Goal: Task Accomplishment & Management: Manage account settings

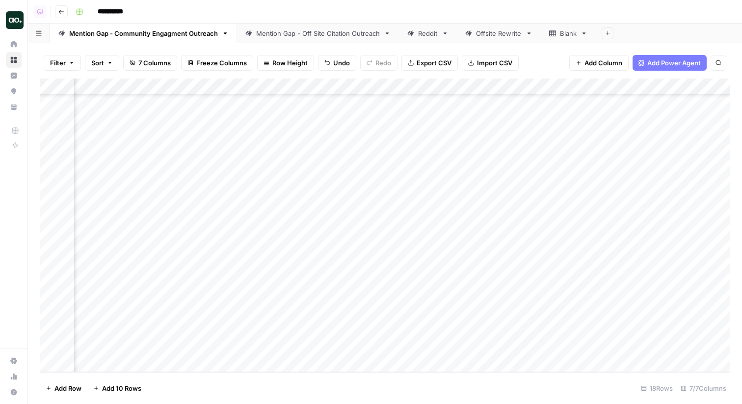
scroll to position [39, 0]
click at [294, 327] on div "Add Column" at bounding box center [385, 226] width 691 height 294
click at [194, 334] on div "Add Column" at bounding box center [385, 226] width 691 height 294
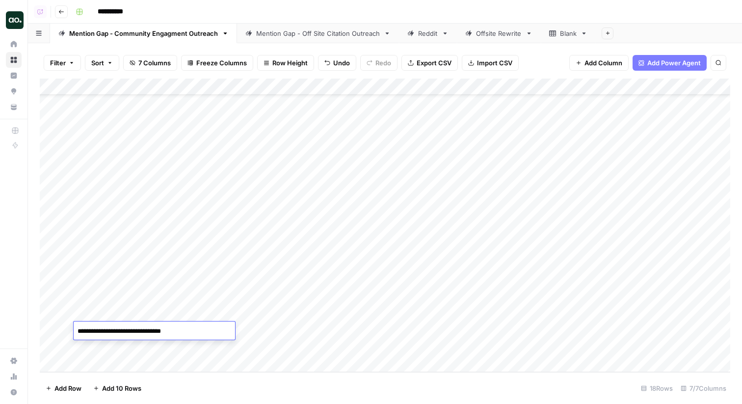
click at [194, 334] on textarea "**********" at bounding box center [155, 332] width 162 height 14
click at [62, 12] on icon "button" at bounding box center [61, 12] width 6 height 6
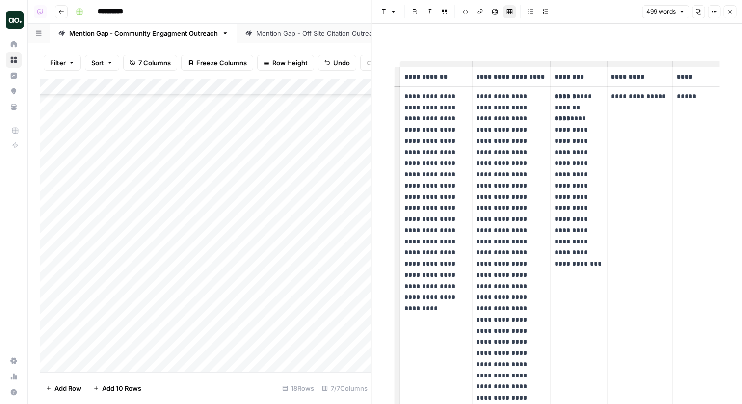
click at [62, 12] on icon "button" at bounding box center [61, 12] width 6 height 6
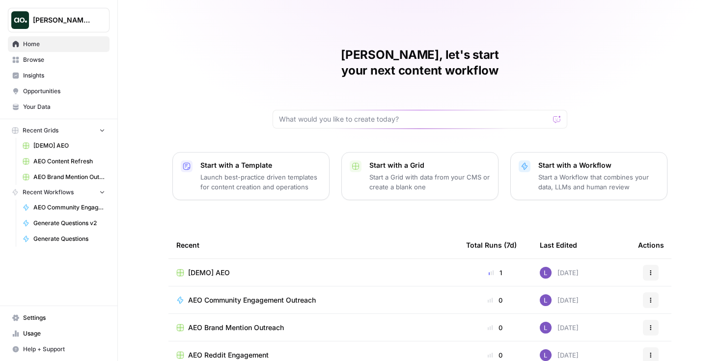
click at [61, 20] on span "Dillon Test" at bounding box center [62, 20] width 59 height 10
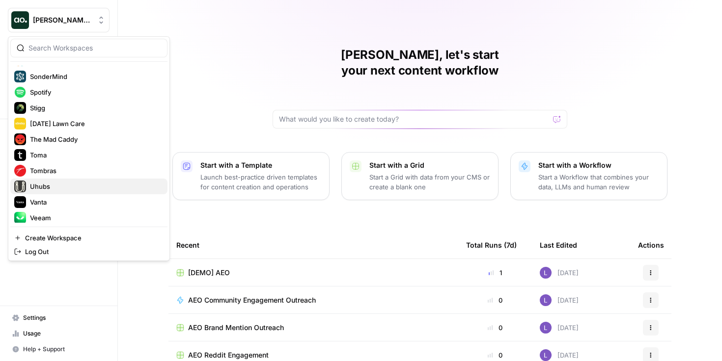
scroll to position [1273, 0]
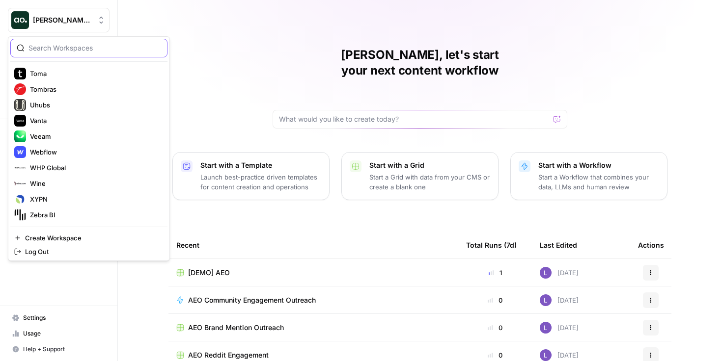
click at [92, 51] on input "search" at bounding box center [94, 48] width 133 height 10
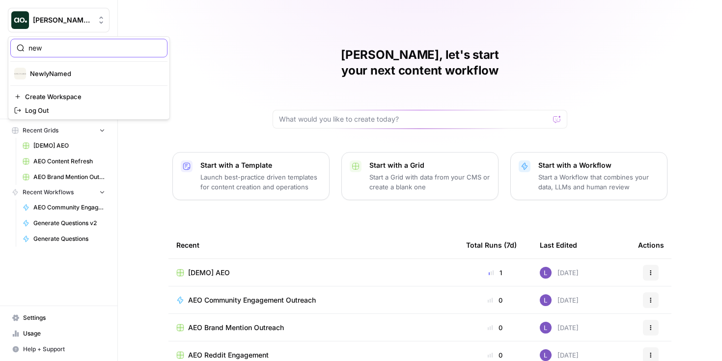
type input "new"
click at [70, 74] on span "NewlyNamed" at bounding box center [95, 74] width 130 height 10
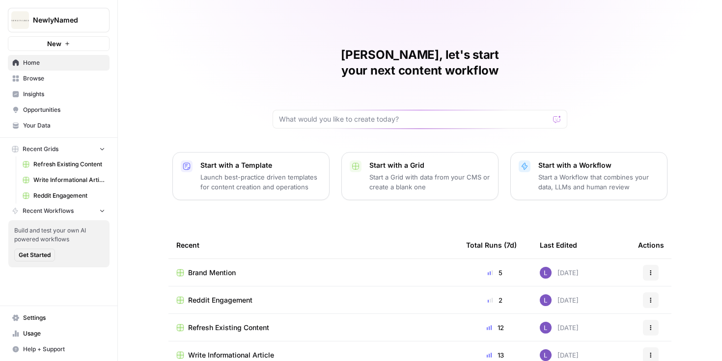
click at [43, 319] on span "Settings" at bounding box center [64, 318] width 82 height 9
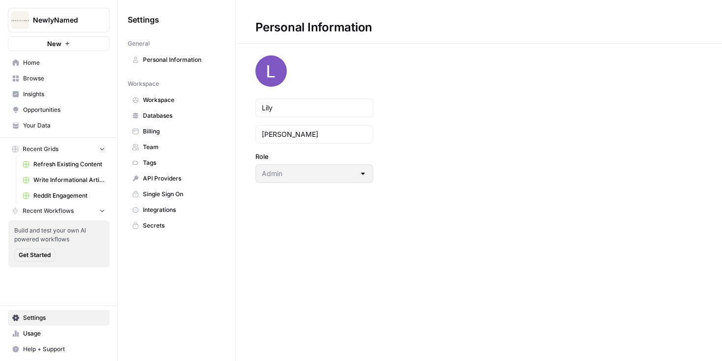
click at [163, 93] on link "Workspace" at bounding box center [177, 100] width 98 height 16
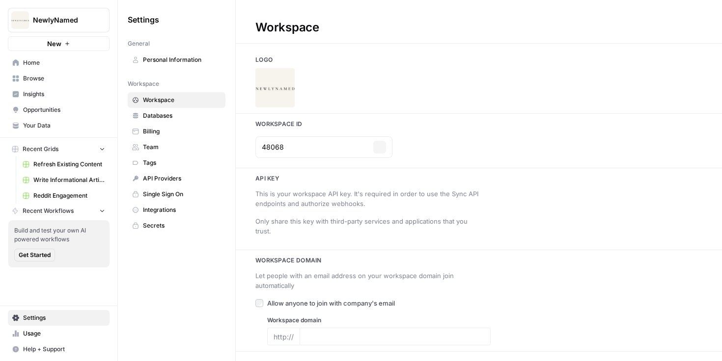
type input "[URL][DOMAIN_NAME]"
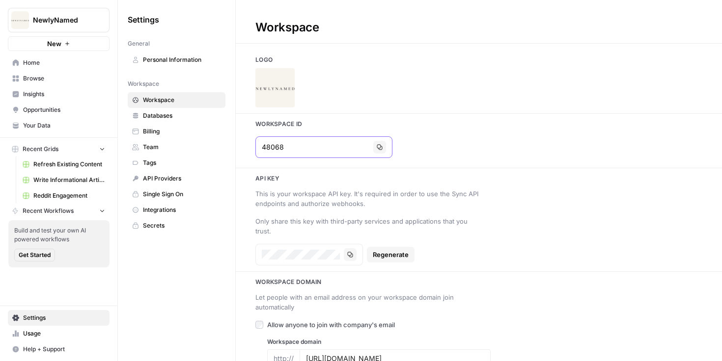
click at [377, 148] on icon "button" at bounding box center [379, 147] width 5 height 5
click at [57, 180] on span "Write Informational Article" at bounding box center [69, 180] width 72 height 9
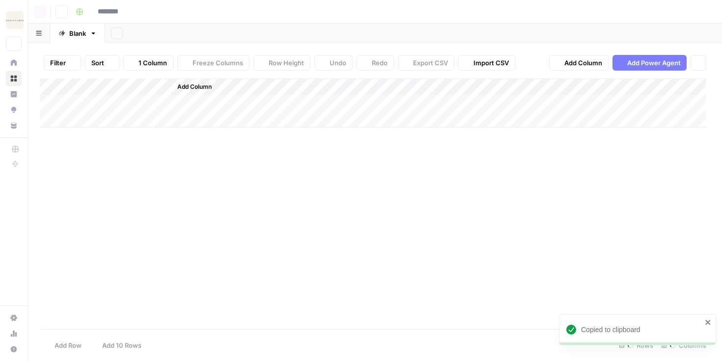
type input "**********"
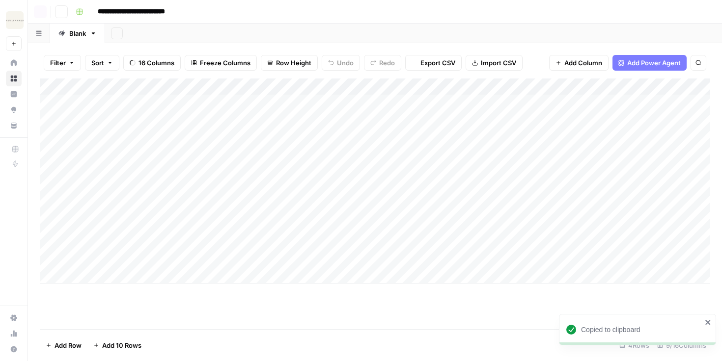
click at [57, 162] on div "Add Column" at bounding box center [375, 181] width 670 height 205
click at [14, 62] on icon at bounding box center [14, 62] width 6 height 6
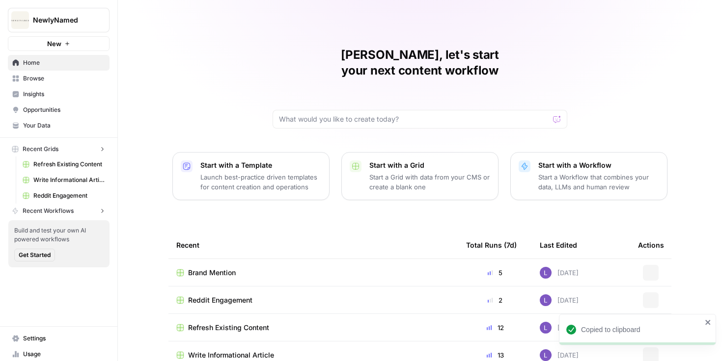
click at [14, 62] on icon at bounding box center [16, 62] width 6 height 6
click at [44, 317] on span "Settings" at bounding box center [64, 318] width 82 height 9
